Goal: Information Seeking & Learning: Check status

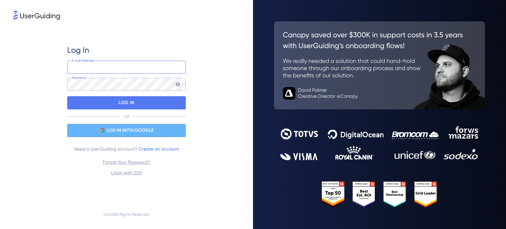
type input "andre.custodio@totvs.com.br"
click at [132, 127] on span "LOG IN WITH GOOGLE" at bounding box center [129, 131] width 47 height 8
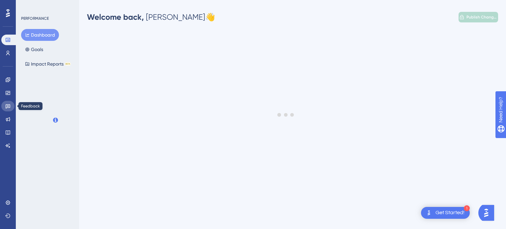
click at [8, 108] on icon at bounding box center [7, 106] width 5 height 5
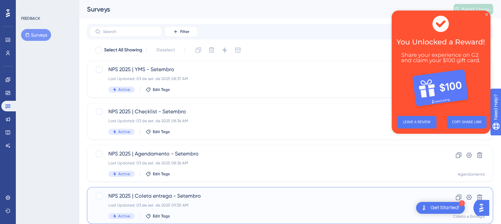
click at [222, 205] on div "Last Updated: 03 de set. de 2025 09:30 AM" at bounding box center [263, 205] width 311 height 5
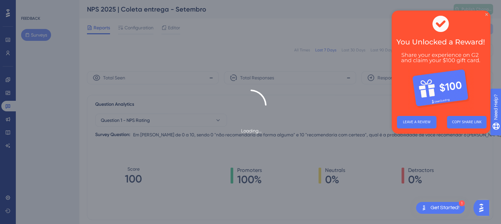
click at [486, 14] on icon "Close Preview" at bounding box center [487, 14] width 3 height 3
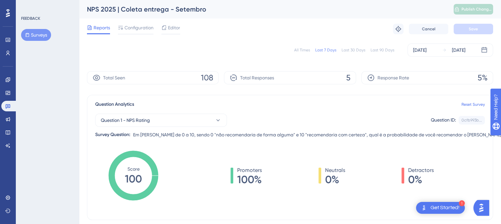
click at [308, 51] on div "All Times" at bounding box center [302, 49] width 16 height 5
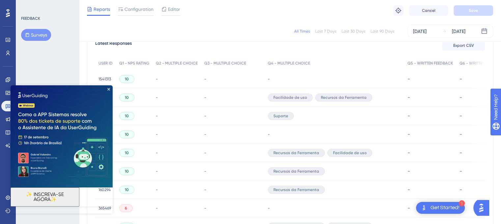
scroll to position [198, 0]
click at [109, 89] on icon "Close Preview" at bounding box center [108, 89] width 3 height 3
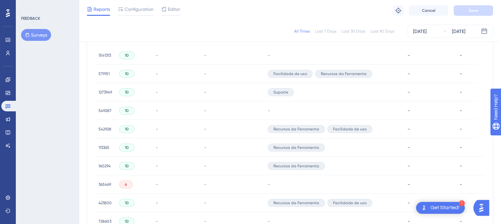
scroll to position [231, 0]
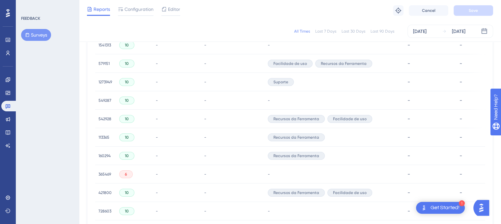
click at [105, 155] on span "160294" at bounding box center [105, 155] width 12 height 5
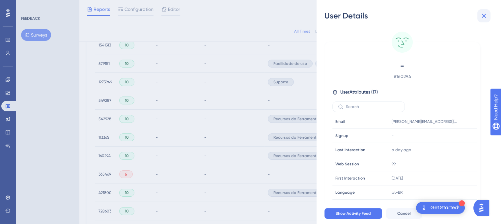
click at [485, 16] on icon at bounding box center [484, 16] width 8 height 8
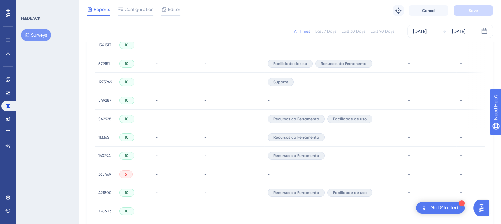
click at [108, 136] on span "113365" at bounding box center [104, 137] width 11 height 5
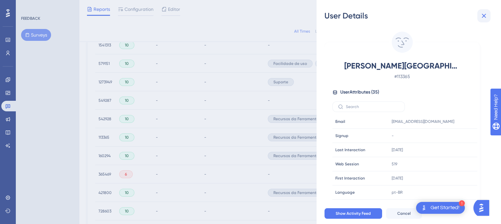
click at [482, 17] on icon at bounding box center [484, 16] width 8 height 8
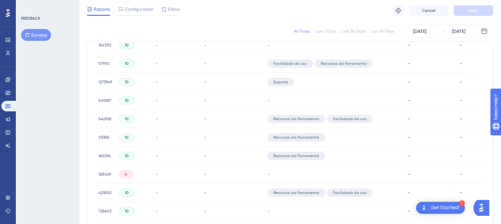
click at [106, 116] on span "542928" at bounding box center [105, 118] width 13 height 5
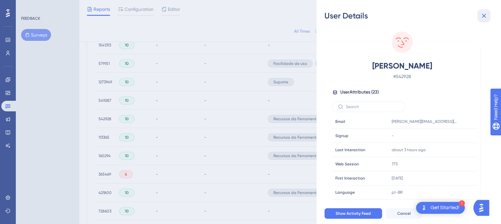
click at [489, 15] on button at bounding box center [484, 15] width 13 height 13
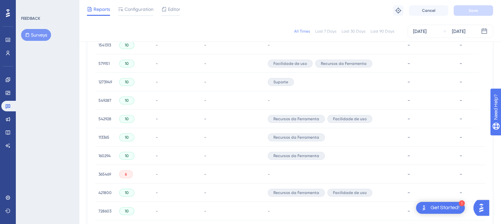
click at [104, 99] on span "549287" at bounding box center [105, 100] width 13 height 5
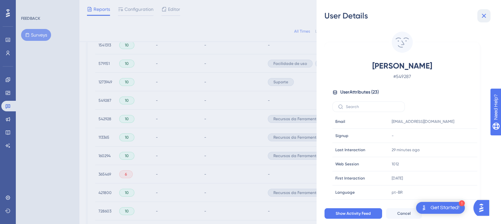
click at [487, 15] on icon at bounding box center [484, 16] width 8 height 8
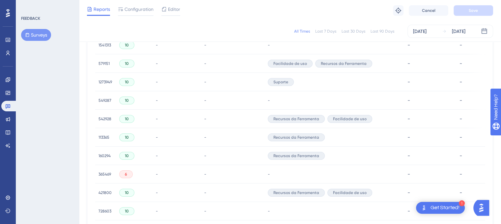
click at [104, 80] on span "1273949" at bounding box center [106, 81] width 14 height 5
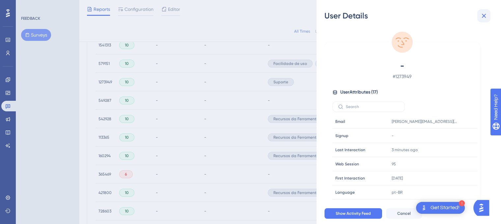
click at [482, 17] on icon at bounding box center [484, 16] width 8 height 8
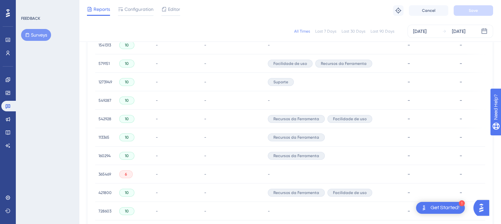
click at [98, 80] on div "1273949 1273949" at bounding box center [105, 82] width 21 height 18
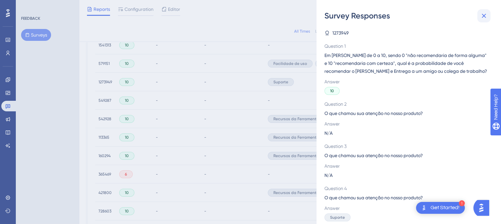
click at [485, 15] on icon at bounding box center [484, 16] width 4 height 4
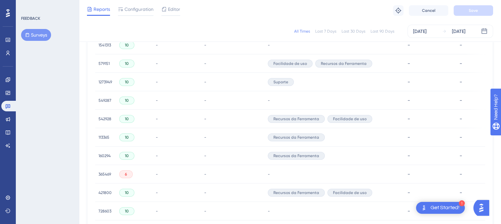
click at [108, 81] on span "1273949" at bounding box center [106, 81] width 14 height 5
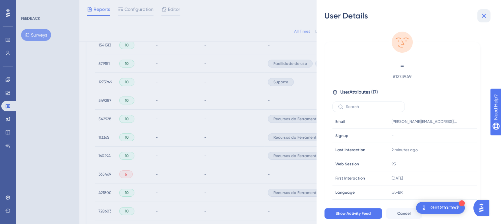
click at [484, 14] on icon at bounding box center [484, 16] width 8 height 8
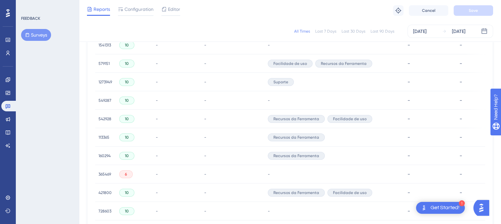
click at [101, 65] on span "579151" at bounding box center [104, 63] width 11 height 5
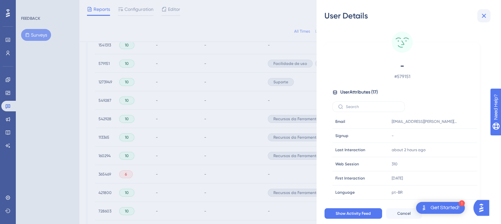
click at [485, 14] on icon at bounding box center [484, 16] width 8 height 8
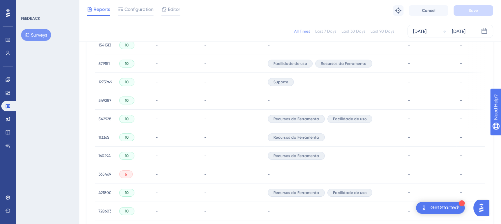
click at [102, 45] on span "1541313" at bounding box center [105, 45] width 13 height 5
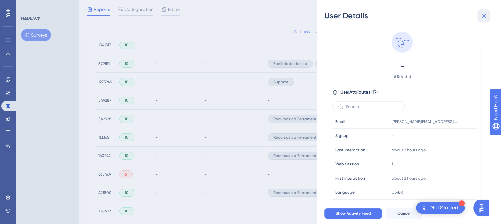
click at [486, 15] on icon at bounding box center [484, 16] width 8 height 8
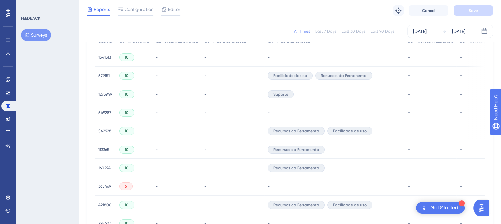
scroll to position [198, 0]
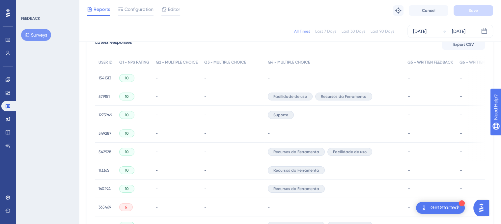
click at [102, 76] on span "1541313" at bounding box center [105, 77] width 13 height 5
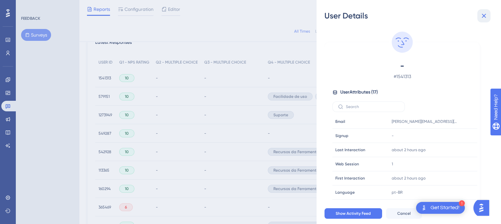
click at [486, 15] on icon at bounding box center [484, 16] width 8 height 8
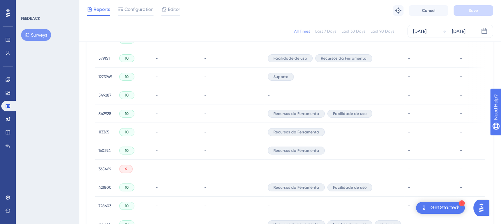
scroll to position [236, 0]
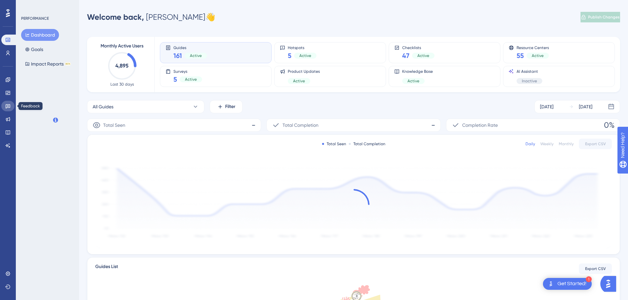
click at [7, 110] on link at bounding box center [7, 106] width 13 height 11
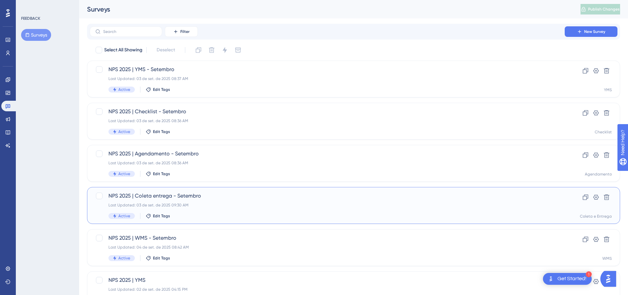
click at [211, 194] on span "NPS 2025 | Coleta entrega - Setembro" at bounding box center [326, 196] width 437 height 8
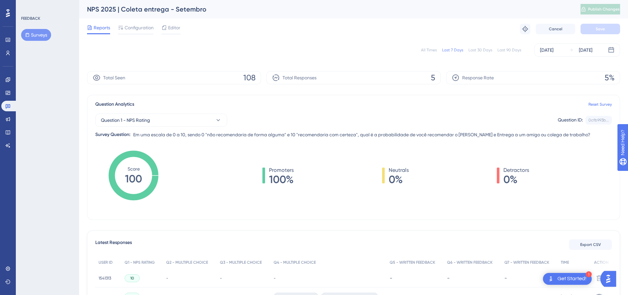
click at [429, 51] on div "All Times" at bounding box center [429, 49] width 16 height 5
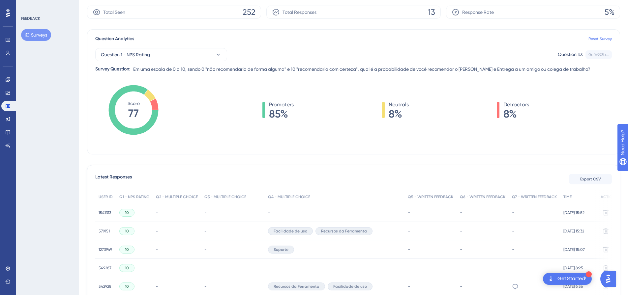
scroll to position [66, 0]
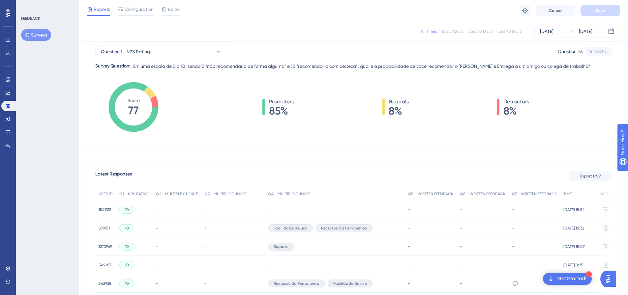
click at [102, 231] on span "579151" at bounding box center [104, 228] width 11 height 5
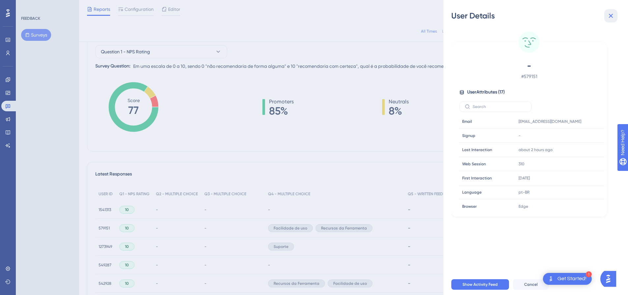
click at [614, 16] on icon at bounding box center [611, 16] width 8 height 8
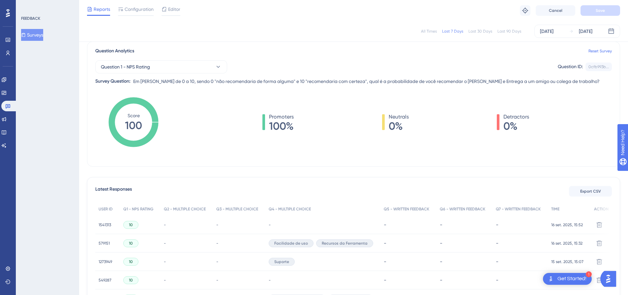
scroll to position [50, 0]
click at [430, 31] on div "All Times" at bounding box center [429, 31] width 16 height 5
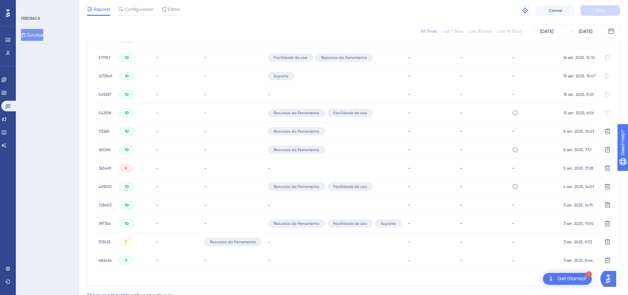
scroll to position [248, 0]
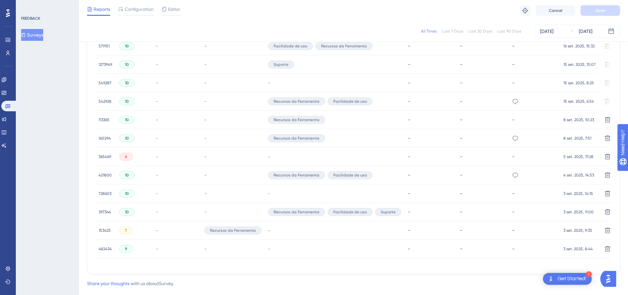
click at [105, 102] on span "542928" at bounding box center [105, 101] width 13 height 5
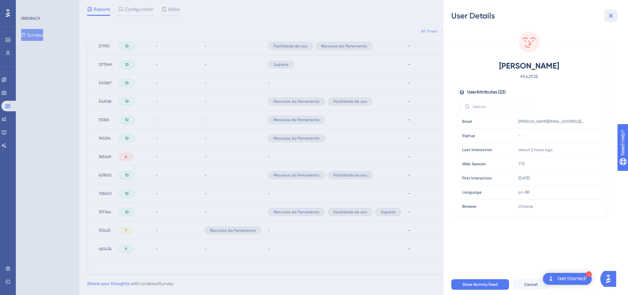
click at [612, 16] on icon at bounding box center [611, 16] width 4 height 4
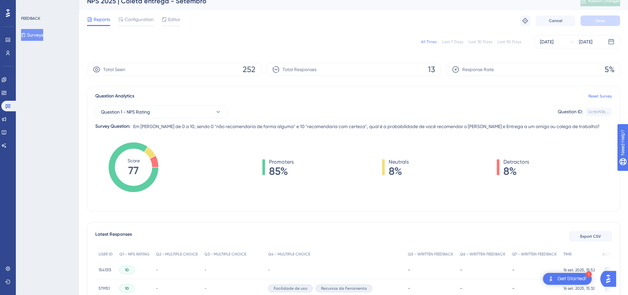
scroll to position [0, 0]
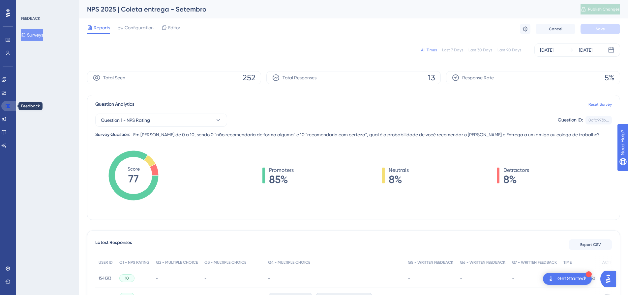
click at [7, 107] on icon at bounding box center [8, 107] width 5 height 4
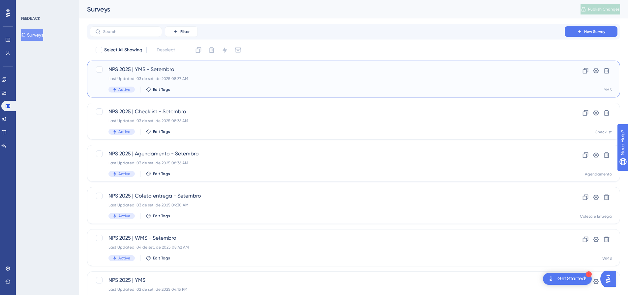
click at [264, 68] on span "NPS 2025 | YMS - Setembro" at bounding box center [326, 70] width 437 height 8
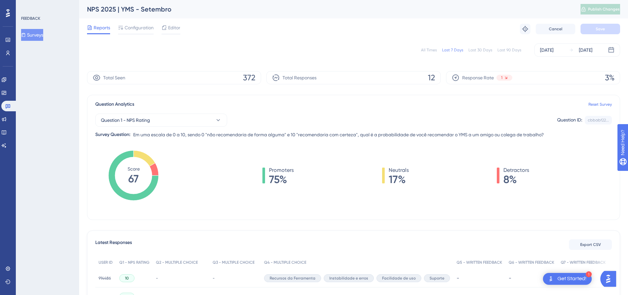
click at [434, 52] on div "All Times" at bounding box center [429, 49] width 16 height 5
click at [12, 106] on link at bounding box center [9, 106] width 16 height 11
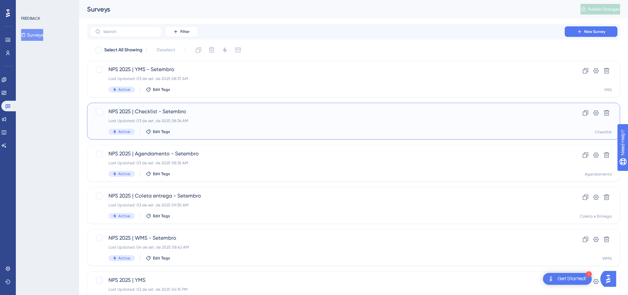
click at [215, 112] on span "NPS 2025 | Checklist - Setembro" at bounding box center [326, 112] width 437 height 8
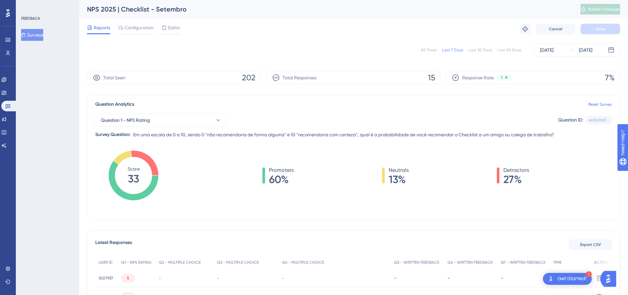
click at [428, 51] on div "All Times" at bounding box center [429, 49] width 16 height 5
click at [13, 103] on link at bounding box center [9, 106] width 16 height 11
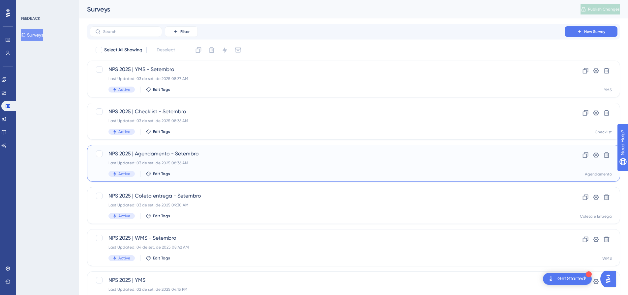
click at [189, 159] on div "NPS 2025 | Agendamento - Setembro Last Updated: 03 de set. de 2025 08:36 AM Act…" at bounding box center [326, 163] width 437 height 27
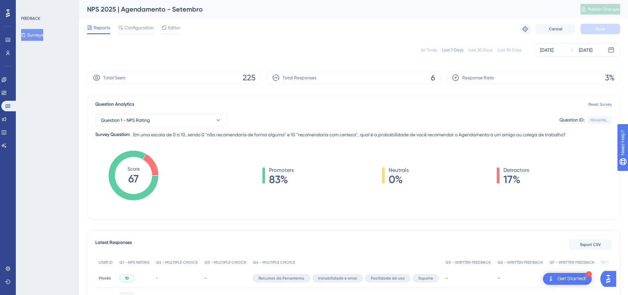
click at [432, 51] on div "All Times" at bounding box center [429, 49] width 16 height 5
click at [12, 107] on link at bounding box center [9, 106] width 16 height 11
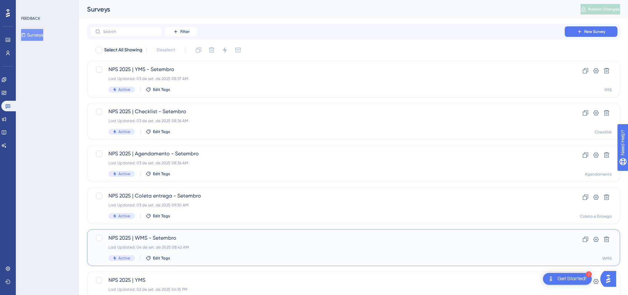
click at [205, 246] on div "Last Updated: 04 de set. de 2025 08:42 AM" at bounding box center [326, 247] width 437 height 5
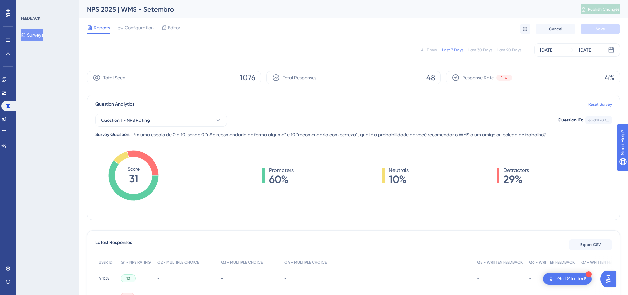
click at [430, 48] on div "All Times" at bounding box center [429, 49] width 16 height 5
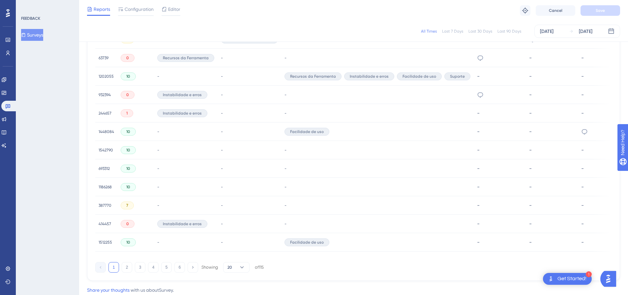
scroll to position [396, 0]
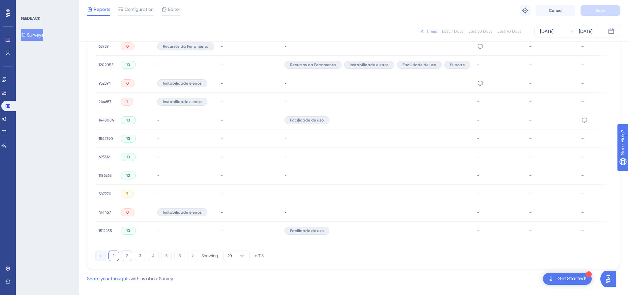
click at [125, 256] on button "2" at bounding box center [127, 256] width 11 height 11
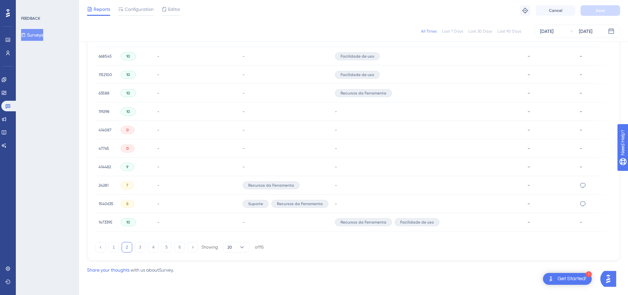
scroll to position [406, 0]
click at [142, 246] on button "3" at bounding box center [140, 247] width 11 height 11
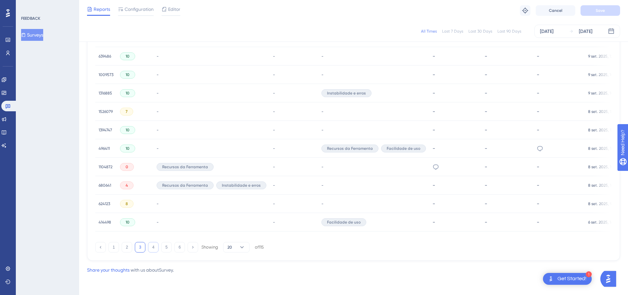
click at [154, 249] on button "4" at bounding box center [153, 247] width 11 height 11
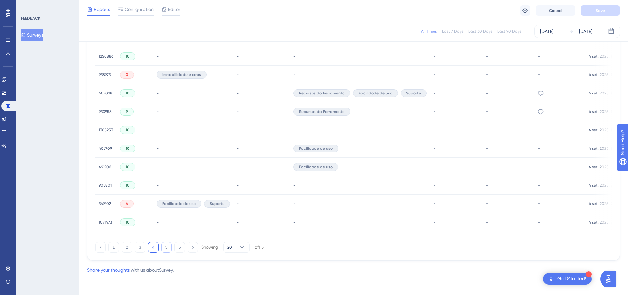
click at [164, 251] on button "5" at bounding box center [166, 247] width 11 height 11
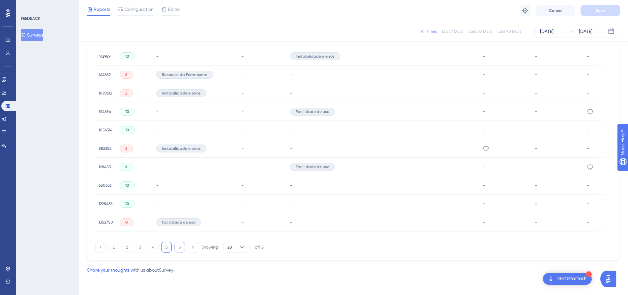
click at [180, 251] on button "6" at bounding box center [179, 247] width 11 height 11
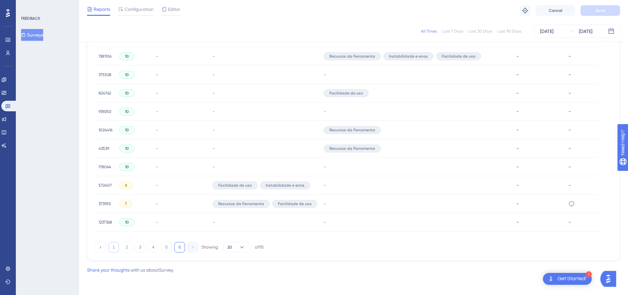
click at [113, 250] on button "1" at bounding box center [113, 247] width 11 height 11
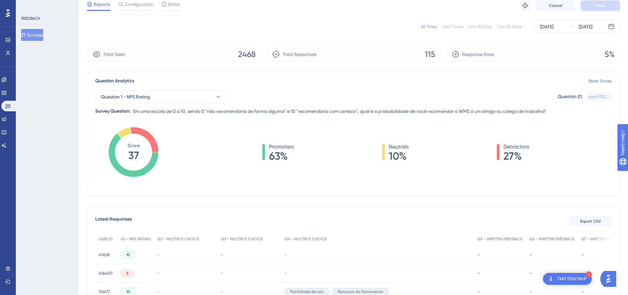
scroll to position [0, 0]
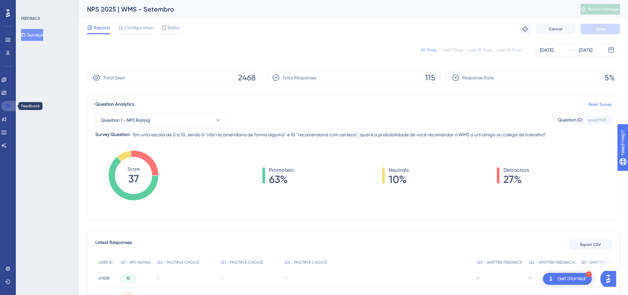
click at [12, 105] on link at bounding box center [9, 106] width 16 height 11
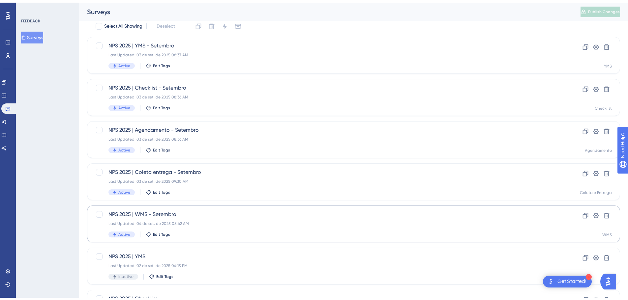
scroll to position [66, 0]
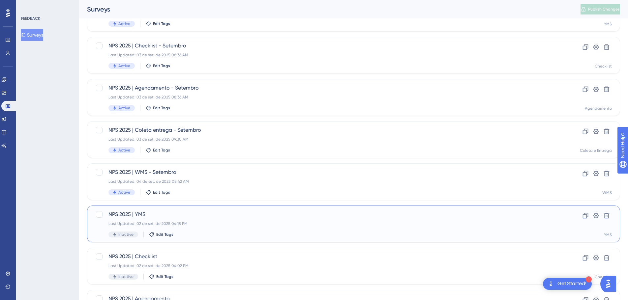
click at [250, 222] on div "Last Updated: 02 de set. de 2025 04:15 PM" at bounding box center [326, 223] width 437 height 5
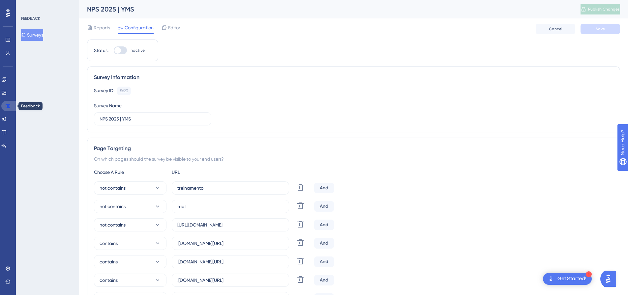
click at [3, 105] on link at bounding box center [9, 106] width 16 height 11
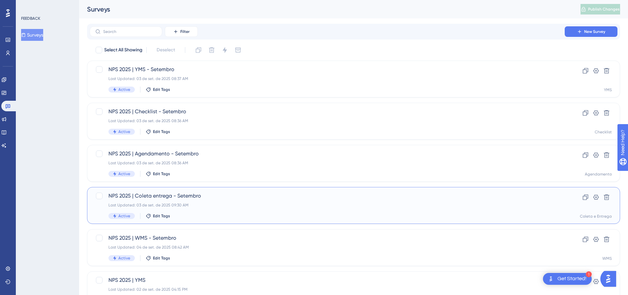
click at [226, 214] on div "Active Edit Tags" at bounding box center [326, 216] width 437 height 6
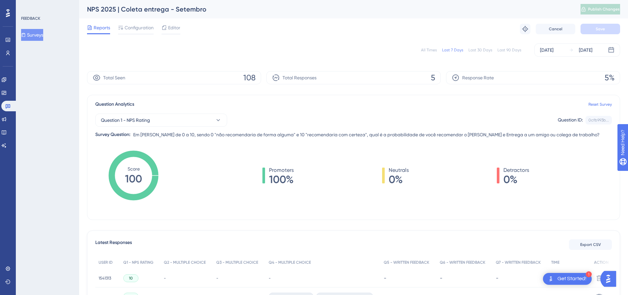
click at [430, 47] on div "All Times Last 7 Days Last 30 Days Last 90 Days [DATE] [DATE]" at bounding box center [353, 50] width 533 height 13
click at [430, 50] on div "All Times" at bounding box center [429, 49] width 16 height 5
